Goal: Navigation & Orientation: Find specific page/section

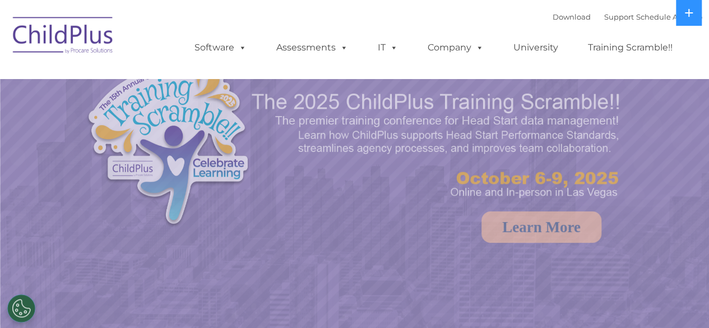
select select "MEDIUM"
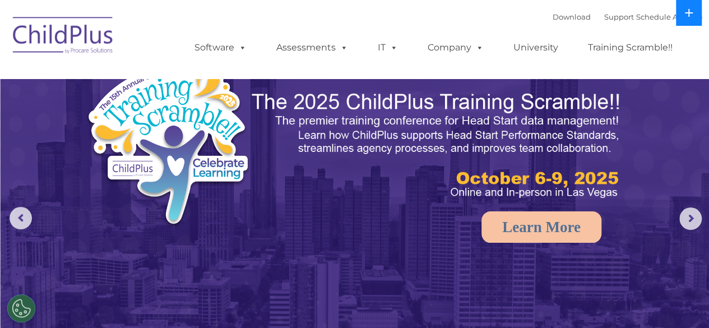
click at [681, 9] on button at bounding box center [689, 13] width 26 height 26
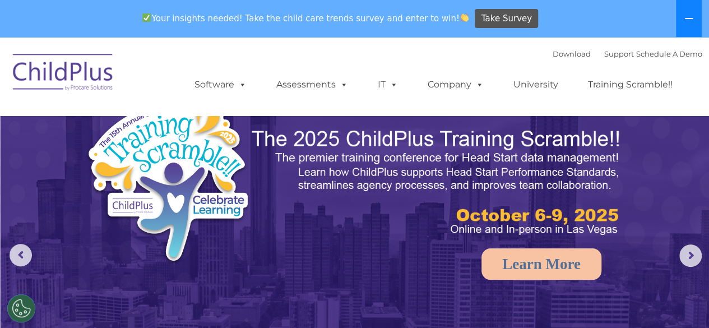
click at [695, 17] on button at bounding box center [689, 18] width 26 height 37
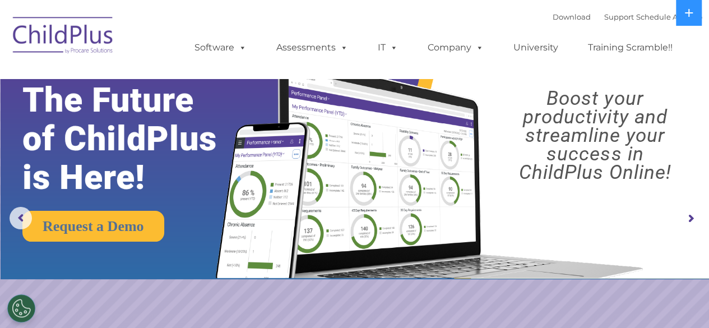
click at [83, 35] on img at bounding box center [63, 37] width 112 height 56
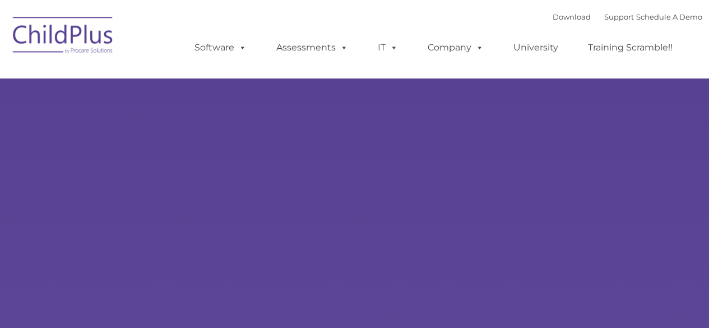
type input ""
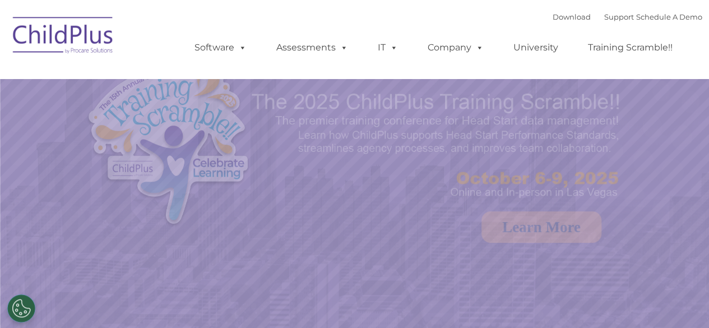
select select "MEDIUM"
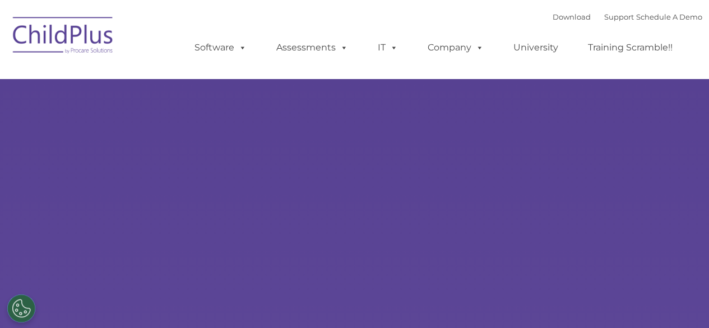
select select "MEDIUM"
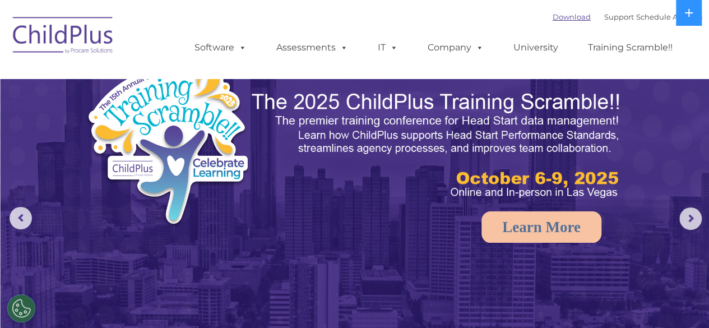
click at [553, 21] on link "Download" at bounding box center [572, 16] width 38 height 9
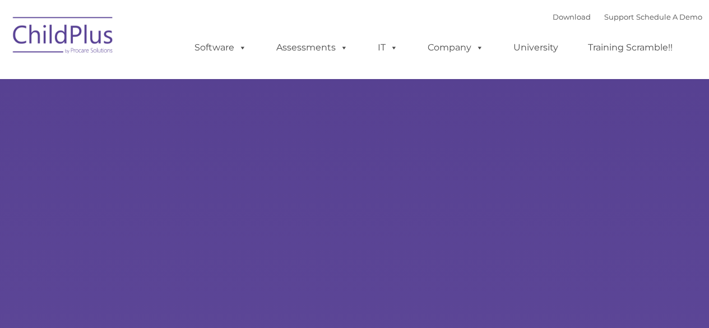
select select "MEDIUM"
